Goal: Transaction & Acquisition: Purchase product/service

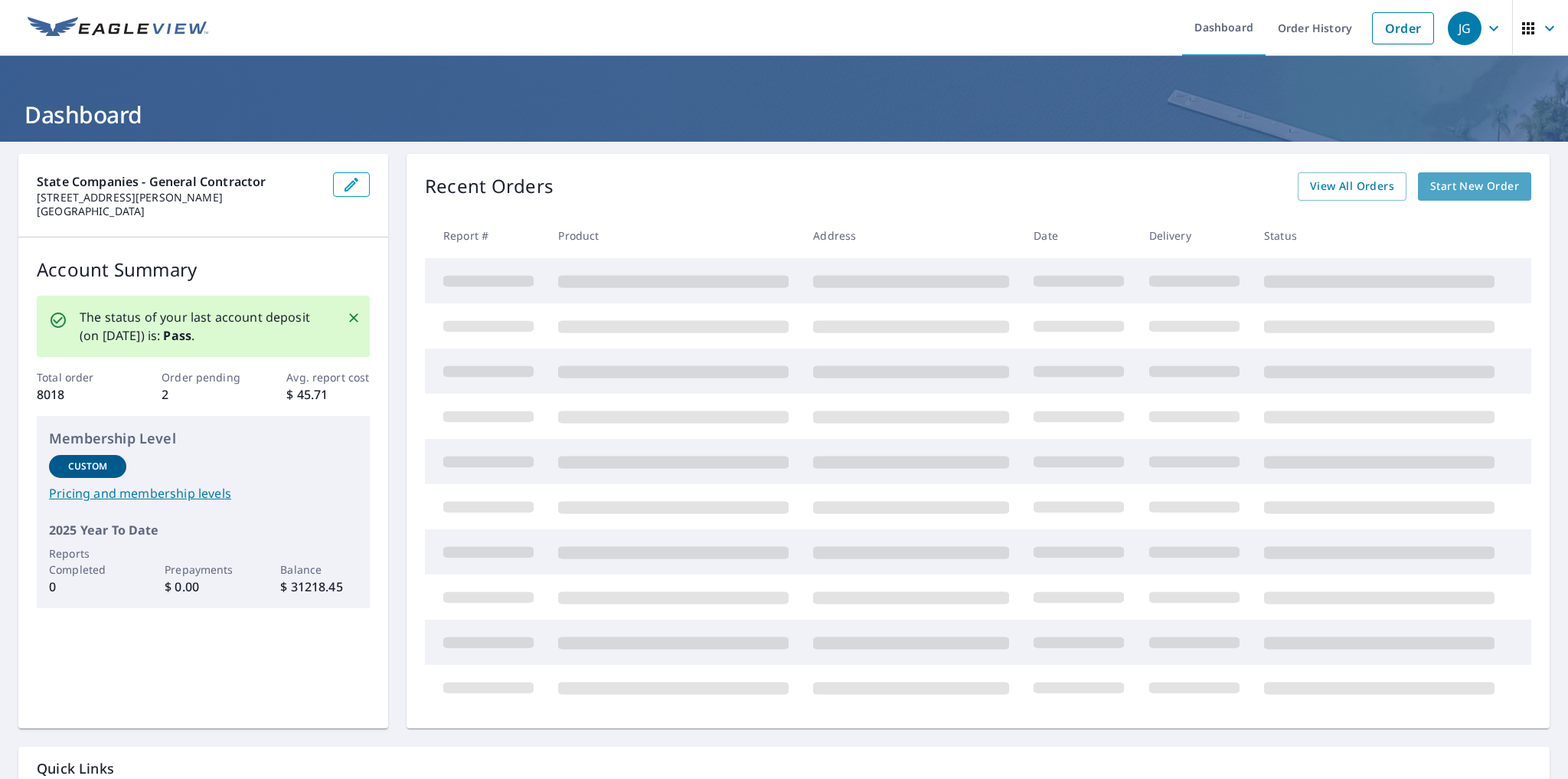
click at [1448, 194] on span "Start New Order" at bounding box center [1475, 187] width 89 height 19
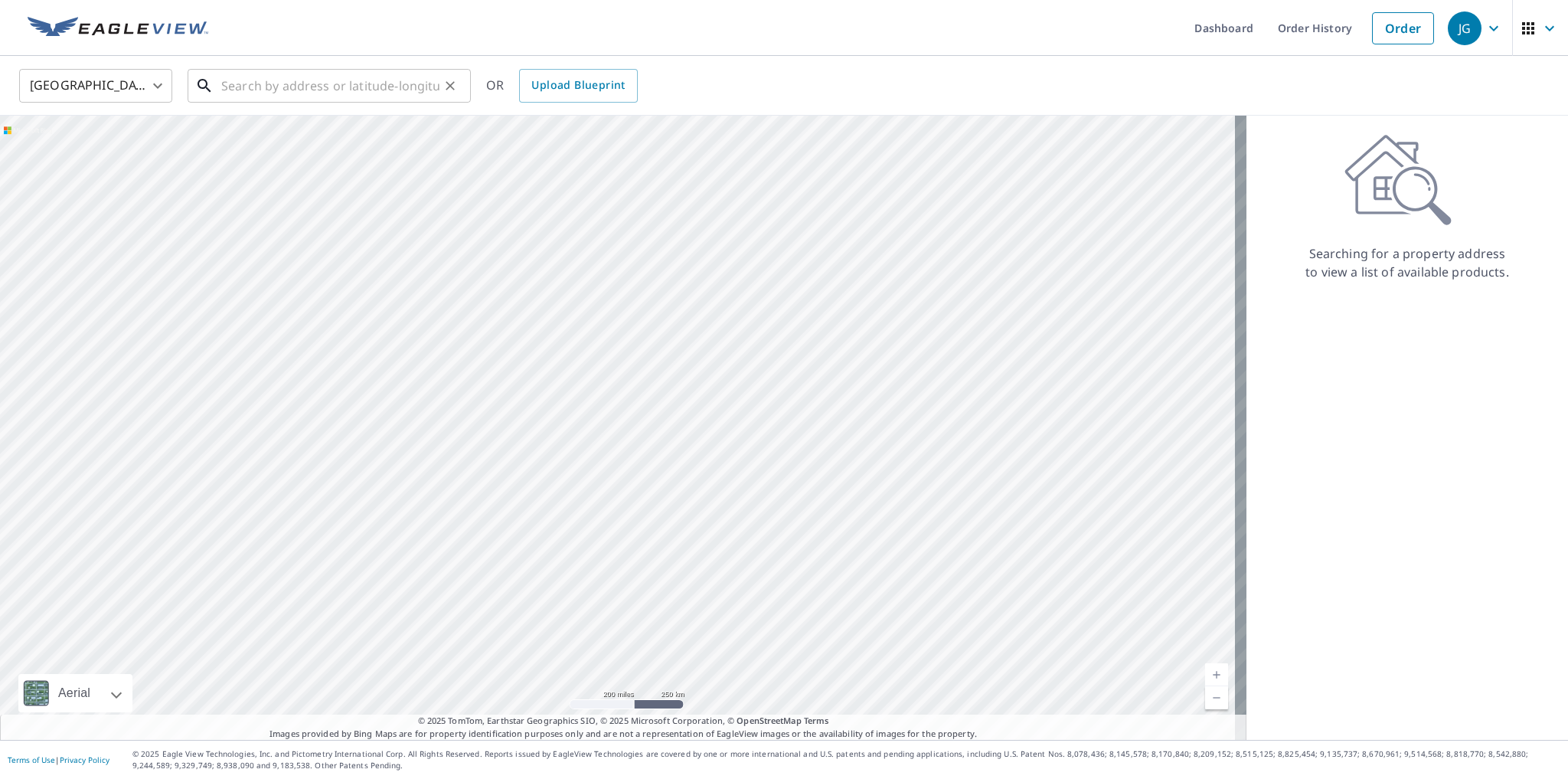
click at [277, 89] on input "text" at bounding box center [330, 86] width 218 height 43
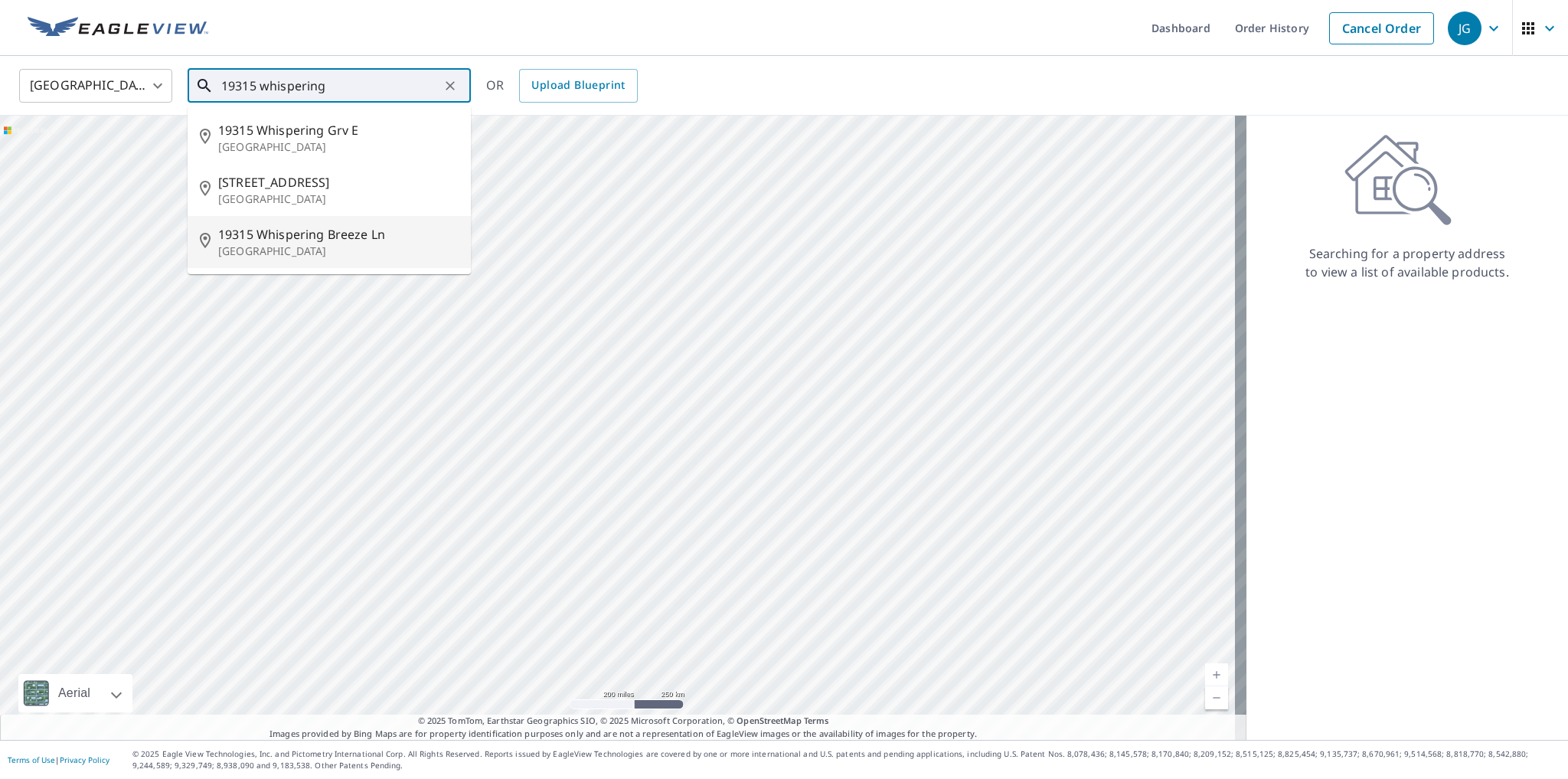
click at [262, 237] on span "19315 Whispering Breeze Ln" at bounding box center [338, 234] width 241 height 18
type input "[STREET_ADDRESS]"
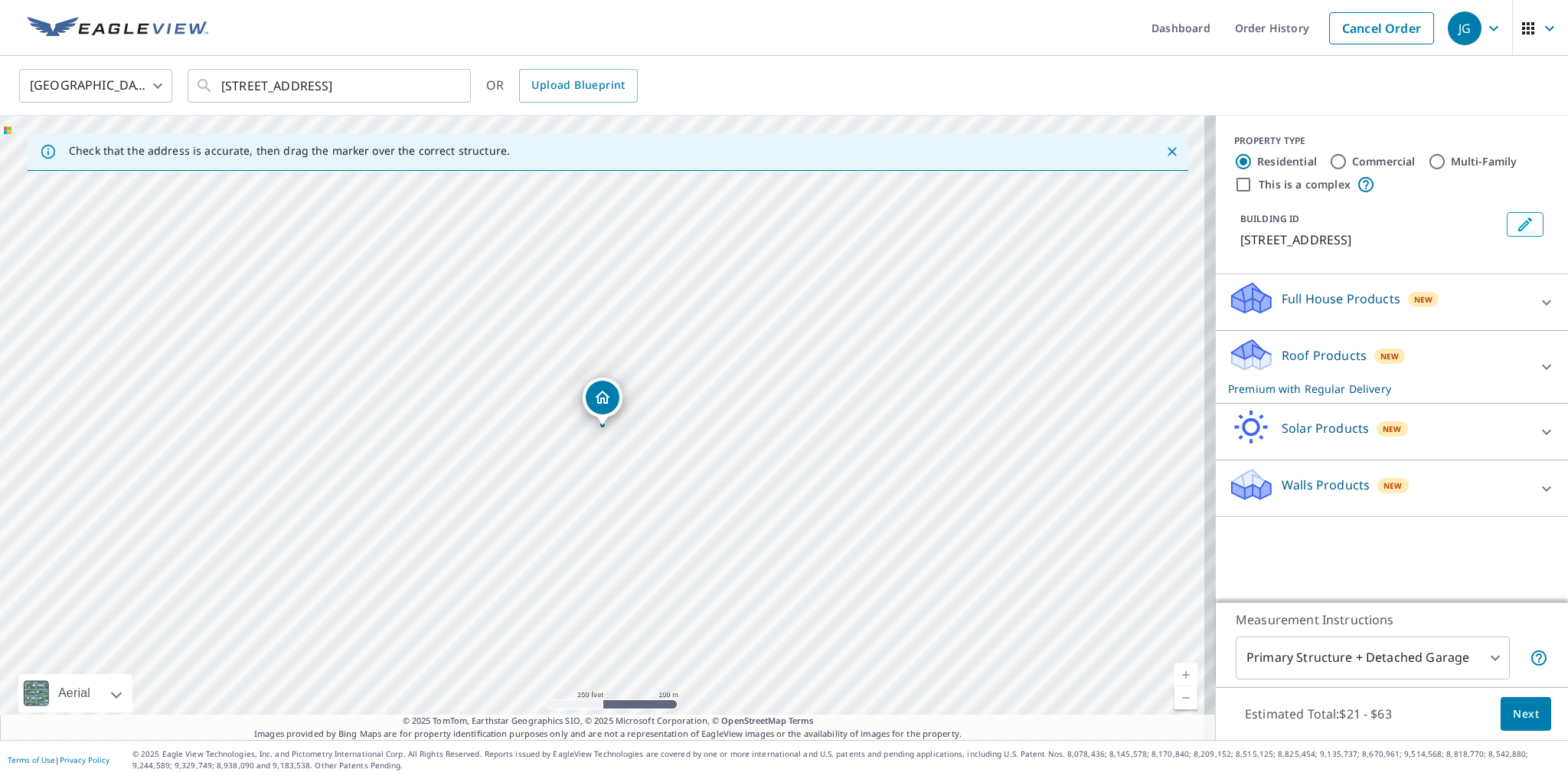
click at [1515, 705] on span "Next" at bounding box center [1525, 714] width 26 height 19
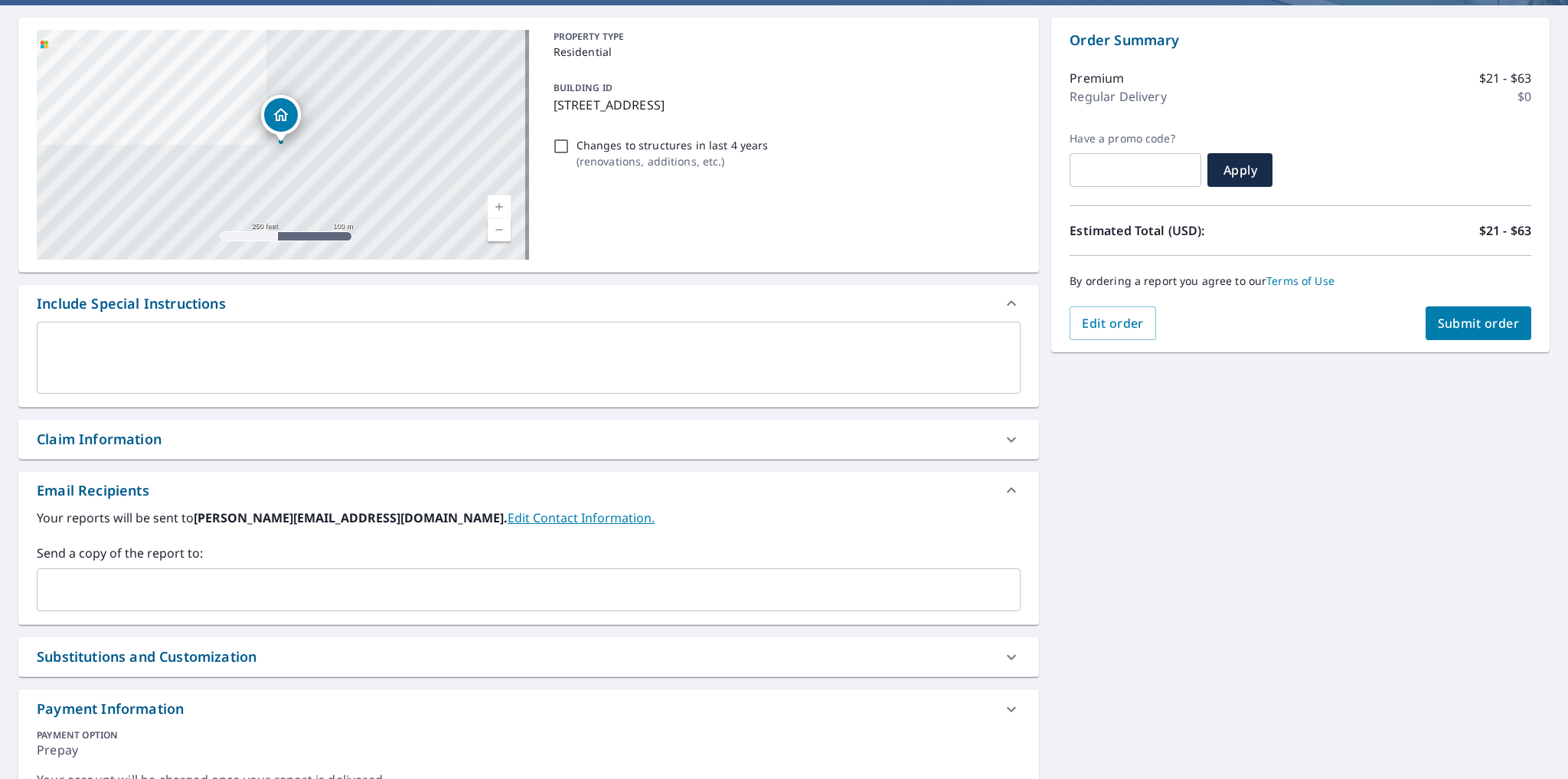
scroll to position [153, 0]
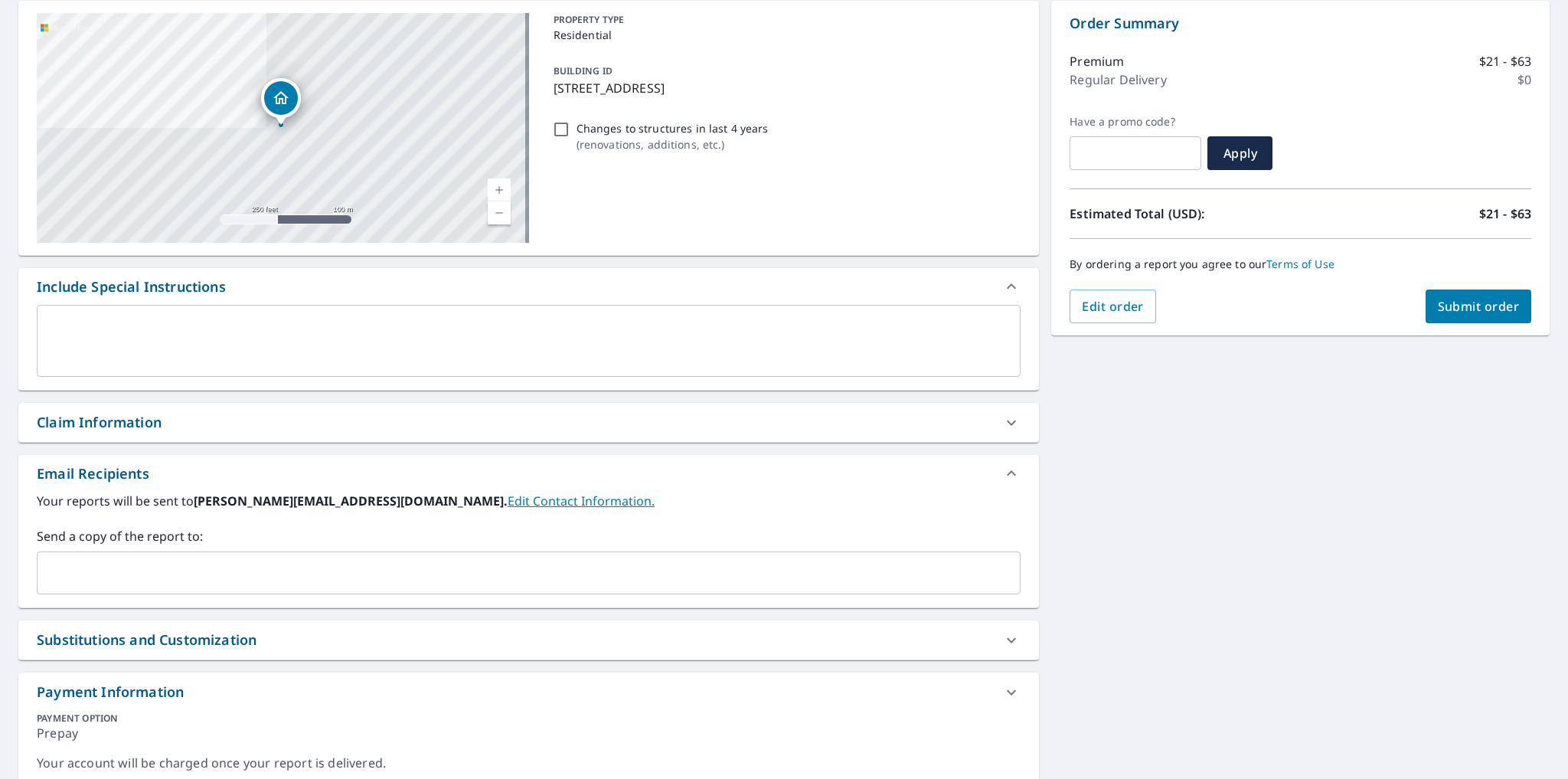
click at [138, 588] on div "​" at bounding box center [528, 573] width 983 height 43
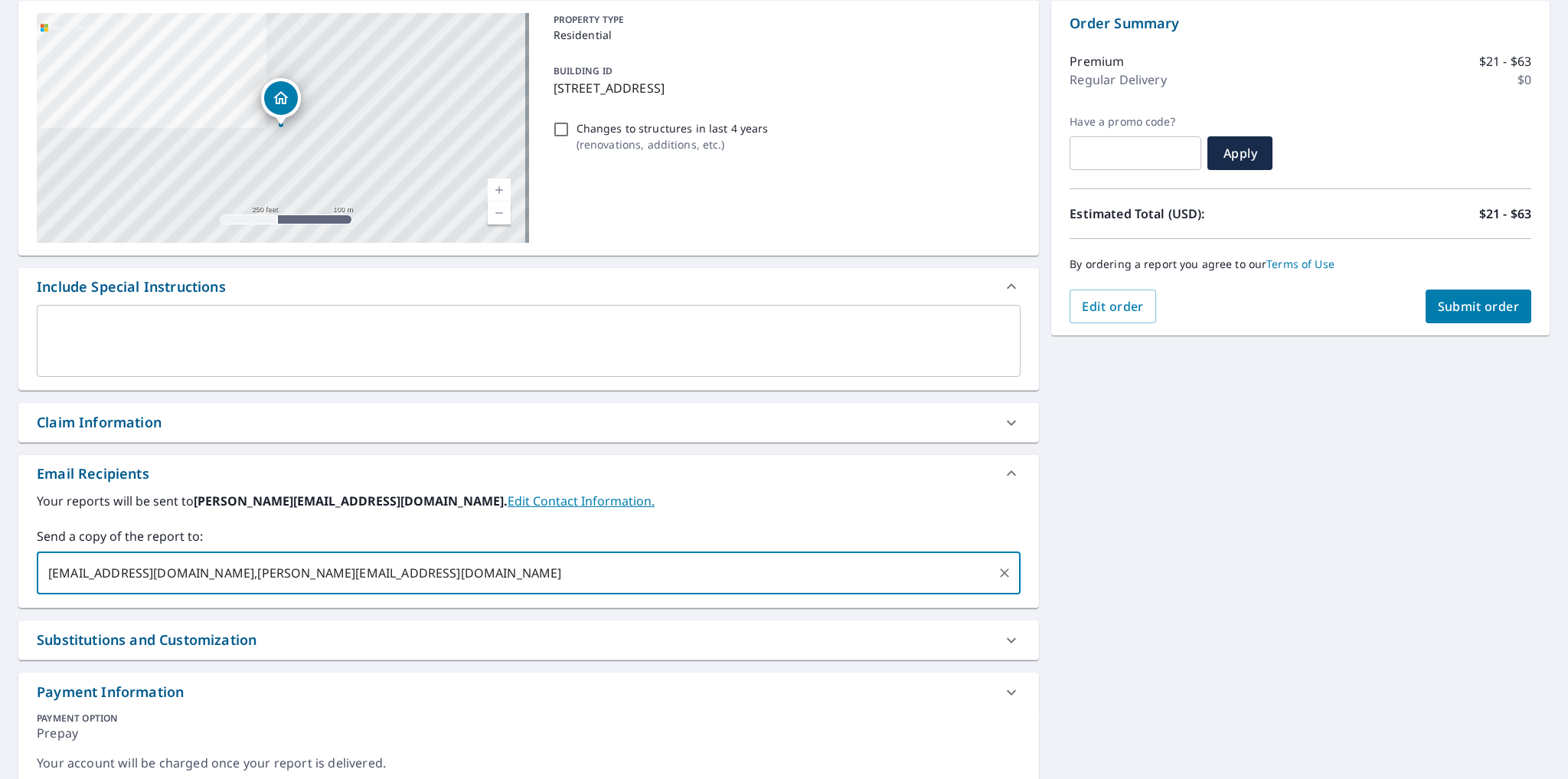
type input "[EMAIL_ADDRESS][DOMAIN_NAME],[PERSON_NAME][EMAIL_ADDRESS][DOMAIN_NAME]"
click at [1446, 306] on span "Submit order" at bounding box center [1479, 306] width 82 height 17
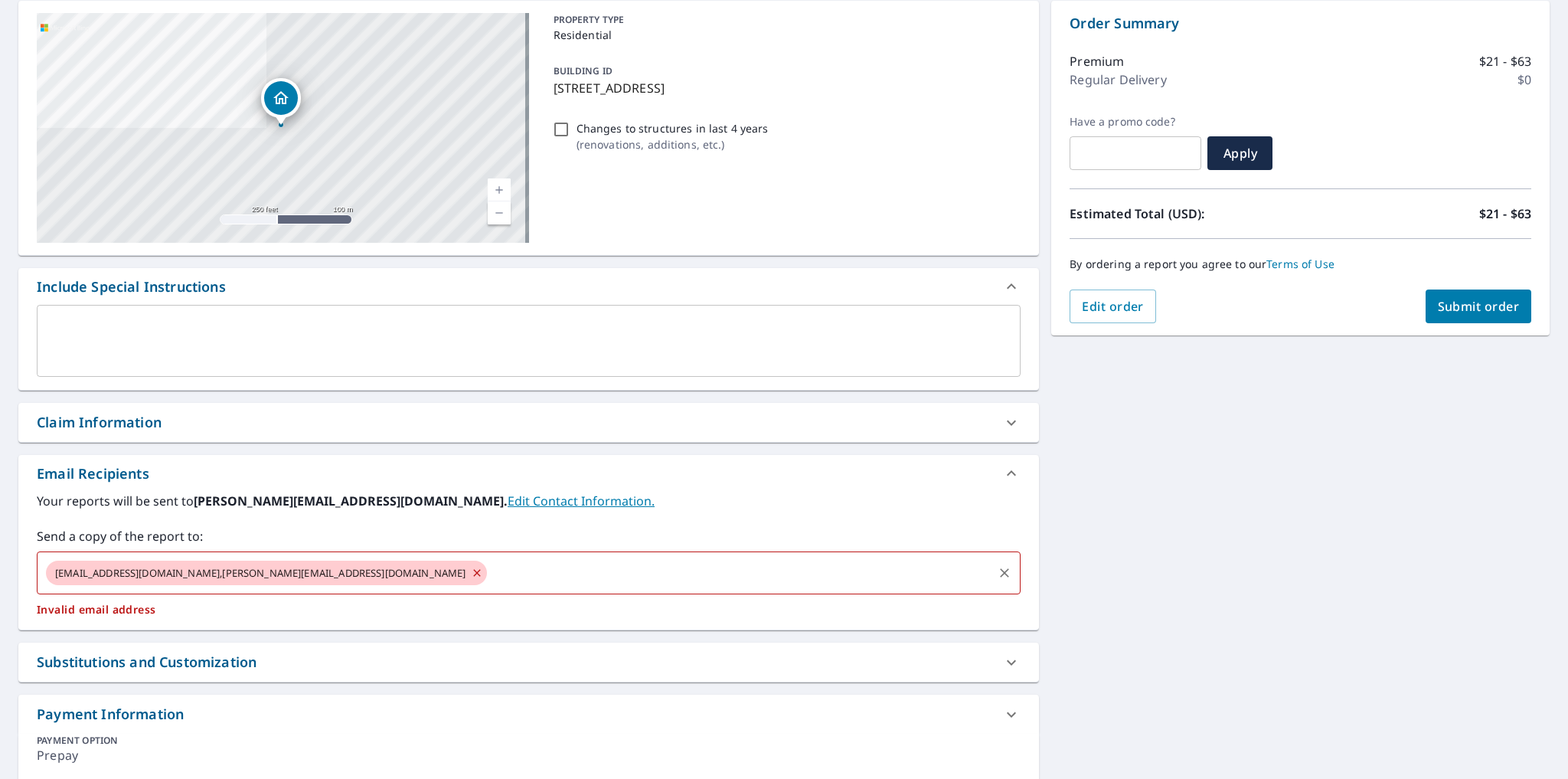
click at [244, 584] on div "[EMAIL_ADDRESS][DOMAIN_NAME],[PERSON_NAME][EMAIL_ADDRESS][DOMAIN_NAME]" at bounding box center [266, 573] width 441 height 25
click at [473, 574] on icon at bounding box center [477, 573] width 7 height 7
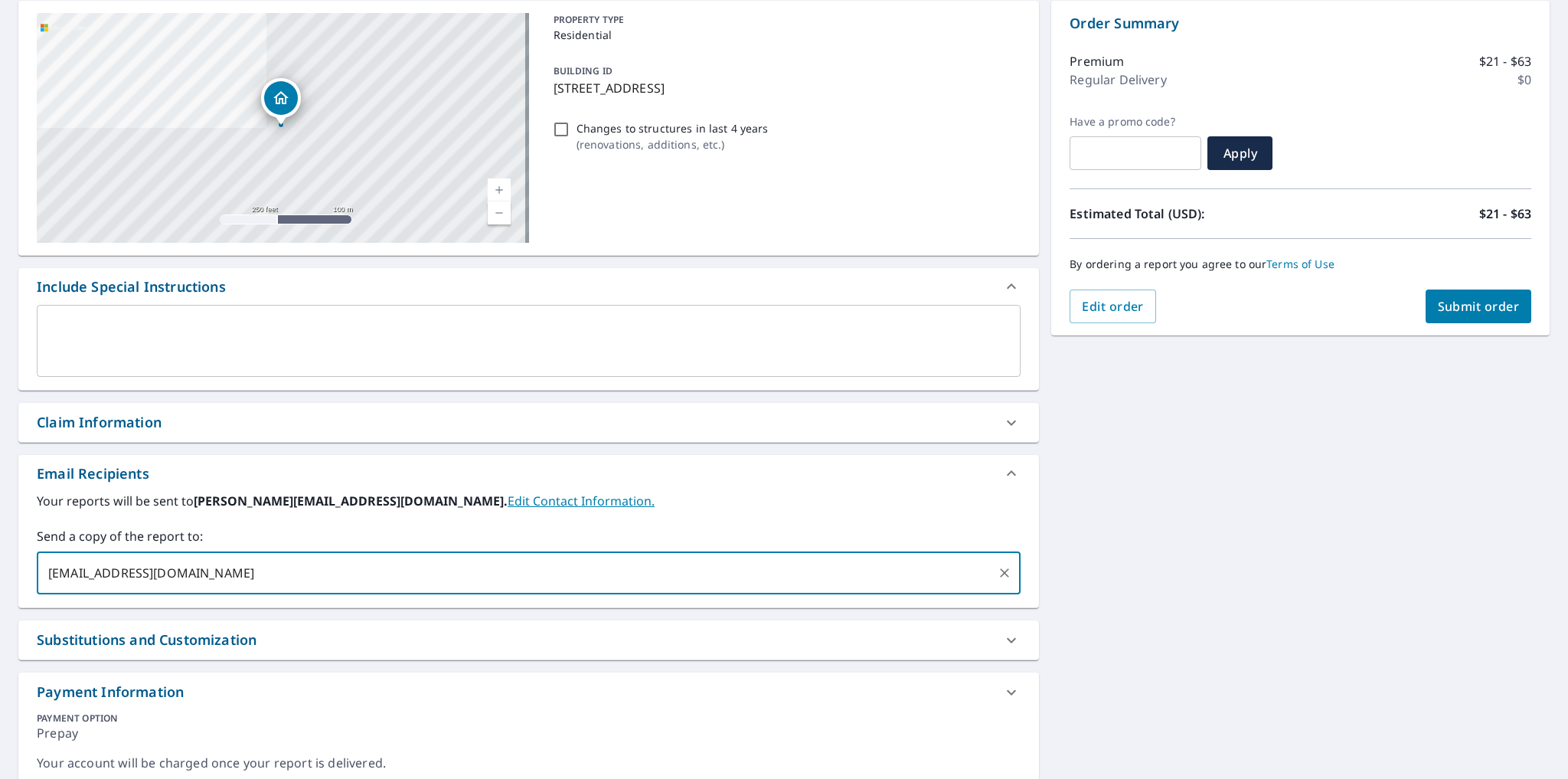
click at [76, 576] on input "[EMAIL_ADDRESS][DOMAIN_NAME]" at bounding box center [517, 573] width 947 height 29
click at [293, 575] on input "[EMAIL_ADDRESS][DOMAIN_NAME]" at bounding box center [517, 573] width 947 height 29
type input "[EMAIL_ADDRESS][DOMAIN_NAME]"
click at [1446, 311] on span "Submit order" at bounding box center [1479, 306] width 82 height 17
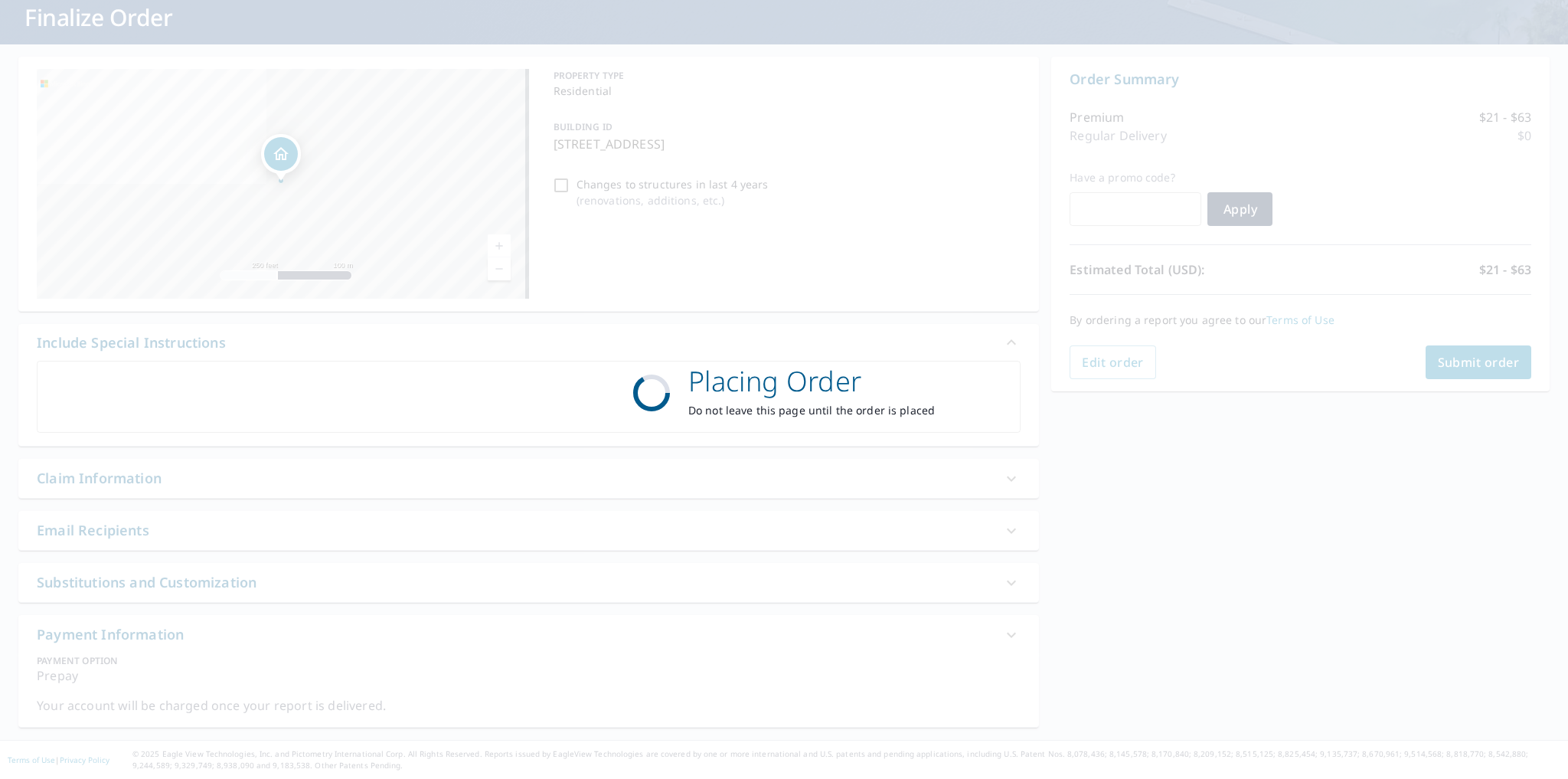
scroll to position [98, 0]
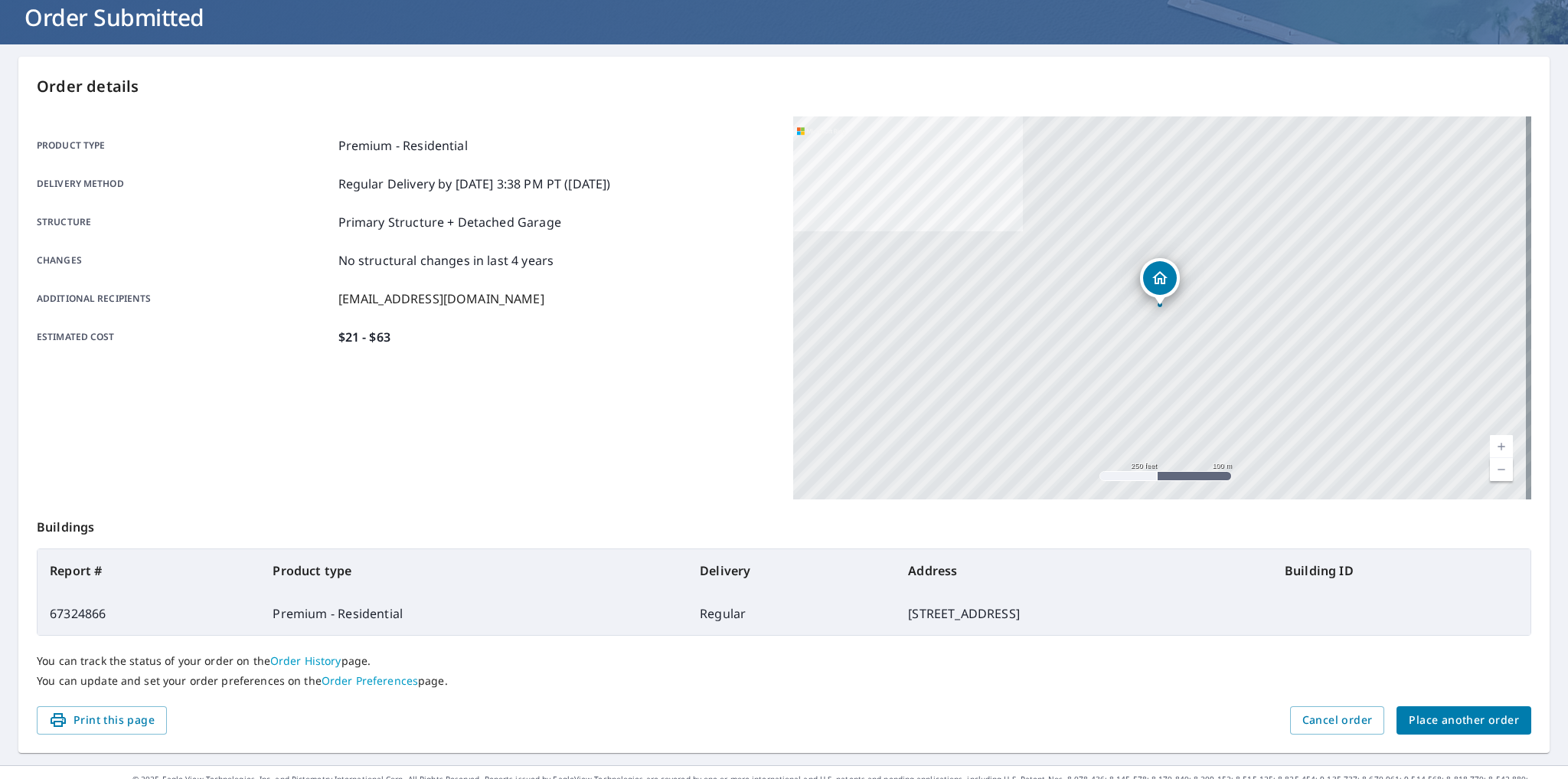
click at [1473, 673] on div "You can track the status of your order on the Order History page. You can updat…" at bounding box center [784, 670] width 1494 height 70
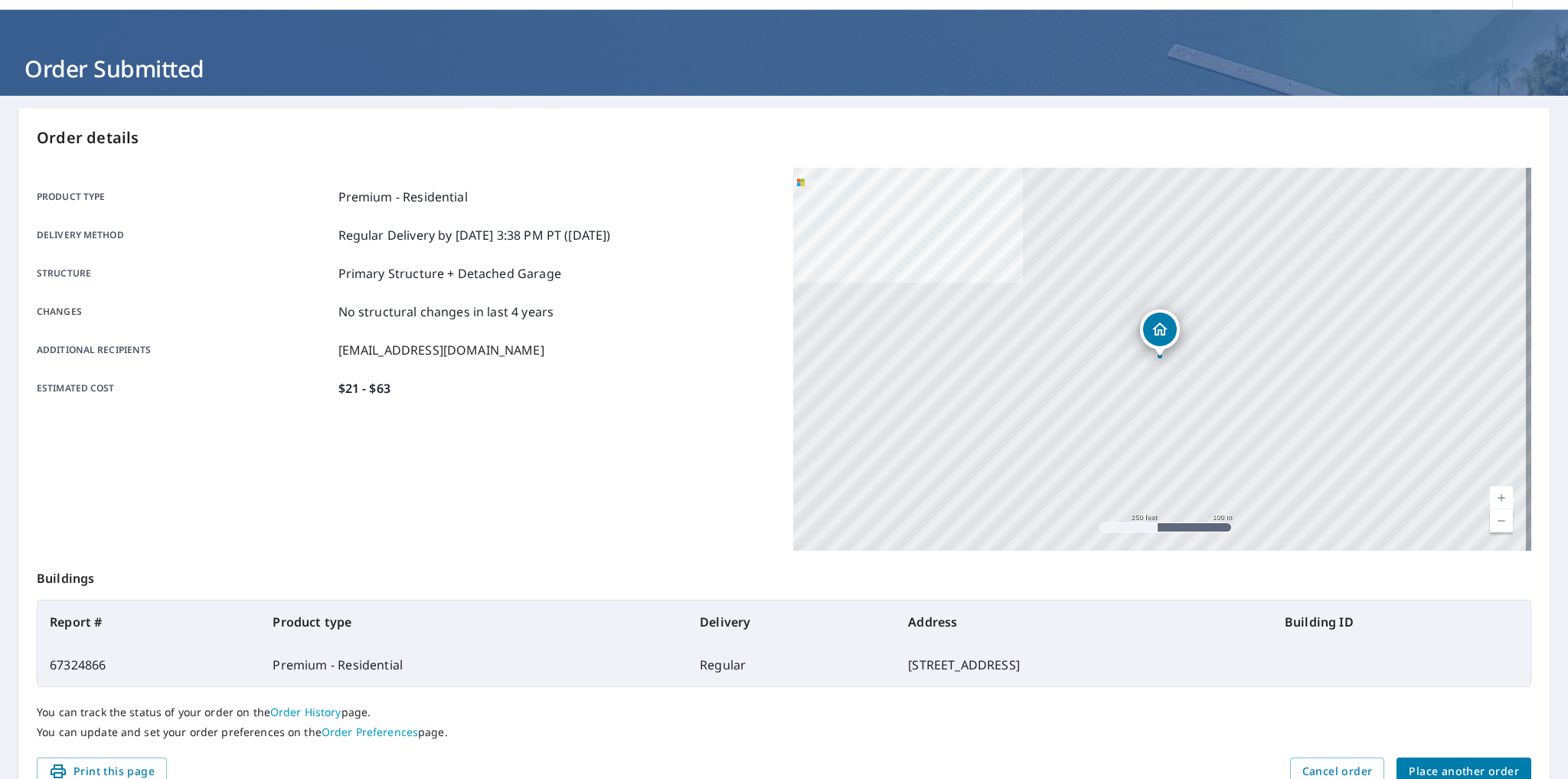
scroll to position [21, 0]
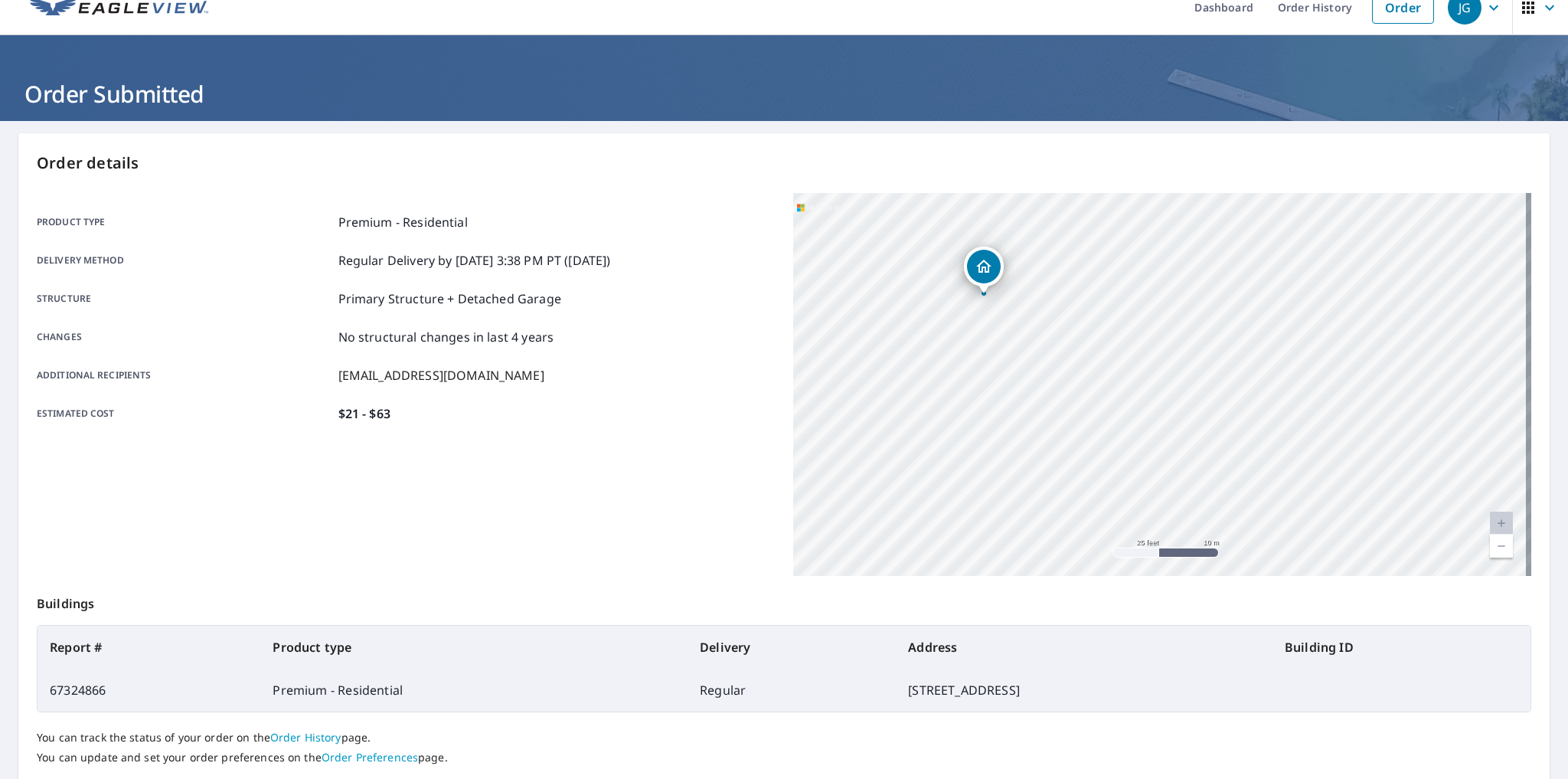
drag, startPoint x: 1055, startPoint y: 395, endPoint x: 1170, endPoint y: 580, distance: 217.8
click at [1170, 580] on div "Order details Product type Premium - Residential Delivery method Regular Delive…" at bounding box center [783, 481] width 1531 height 696
click at [1190, 573] on div "[STREET_ADDRESS]" at bounding box center [1162, 384] width 738 height 383
drag, startPoint x: 1185, startPoint y: 381, endPoint x: 1158, endPoint y: 491, distance: 113.3
click at [1161, 491] on div "[STREET_ADDRESS]" at bounding box center [1162, 384] width 738 height 383
